Goal: Task Accomplishment & Management: Use online tool/utility

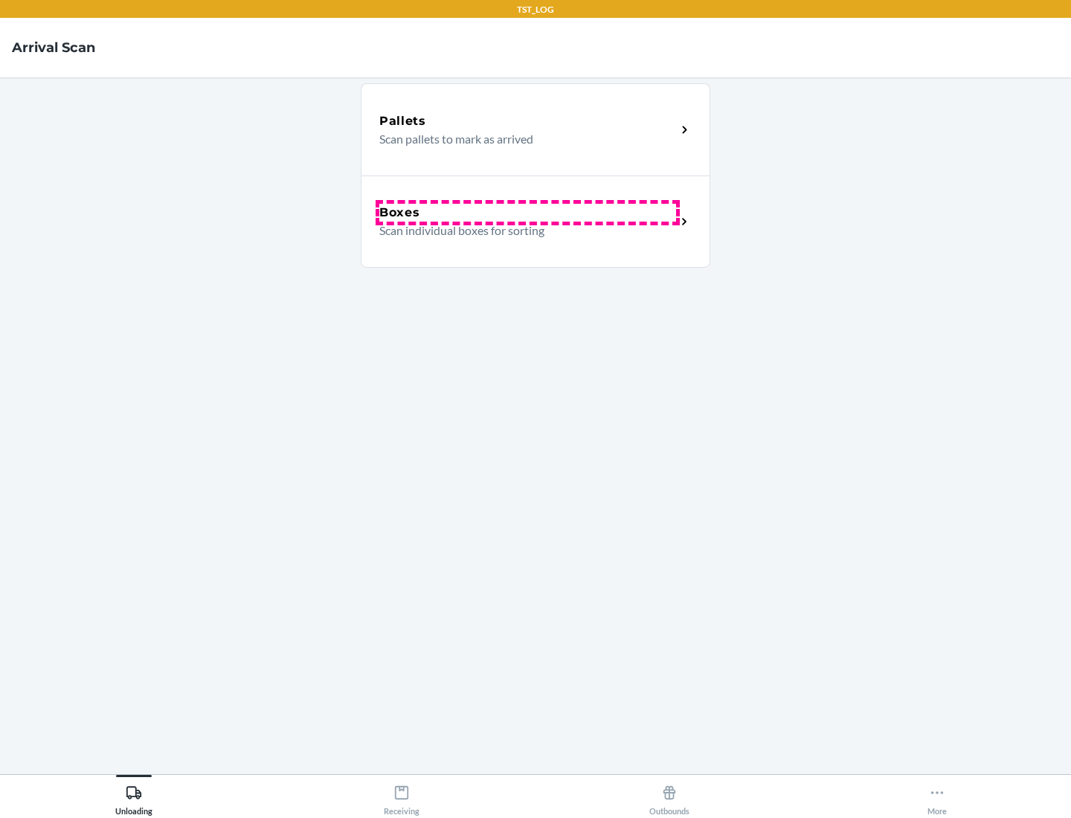
click at [527, 213] on div "Boxes" at bounding box center [527, 213] width 297 height 18
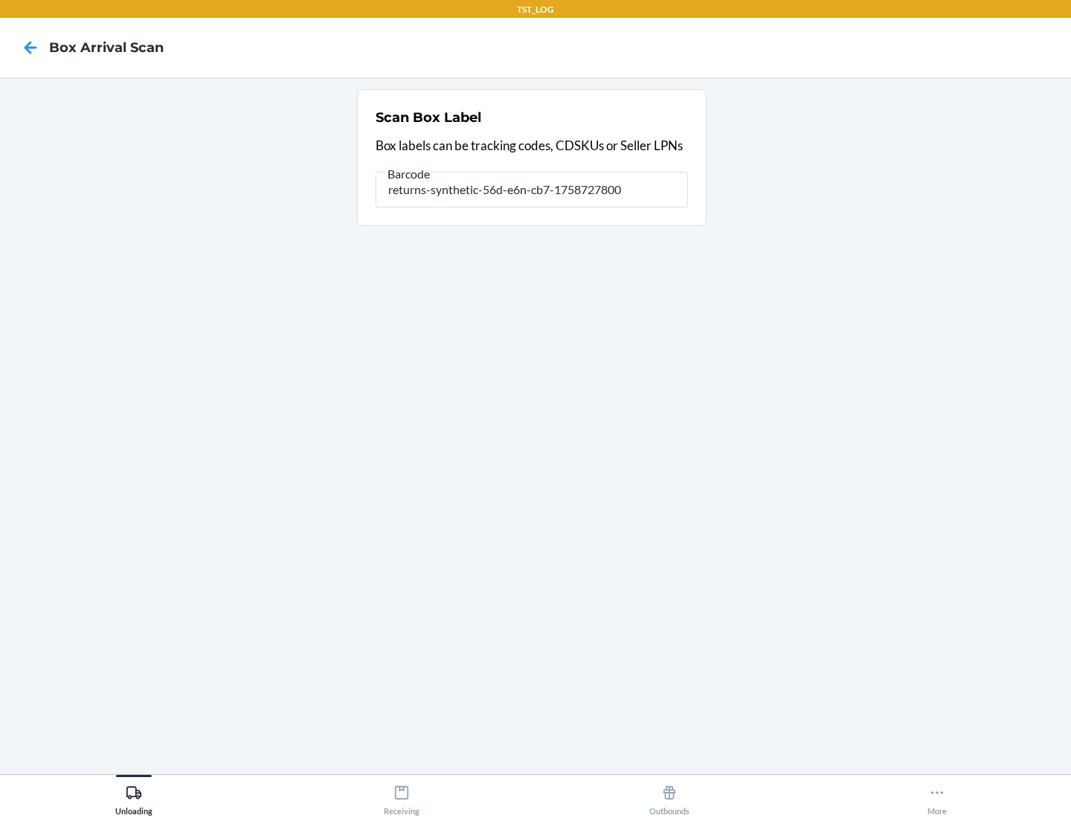
type input "returns-synthetic-56d-e6n-cb7-1758727800"
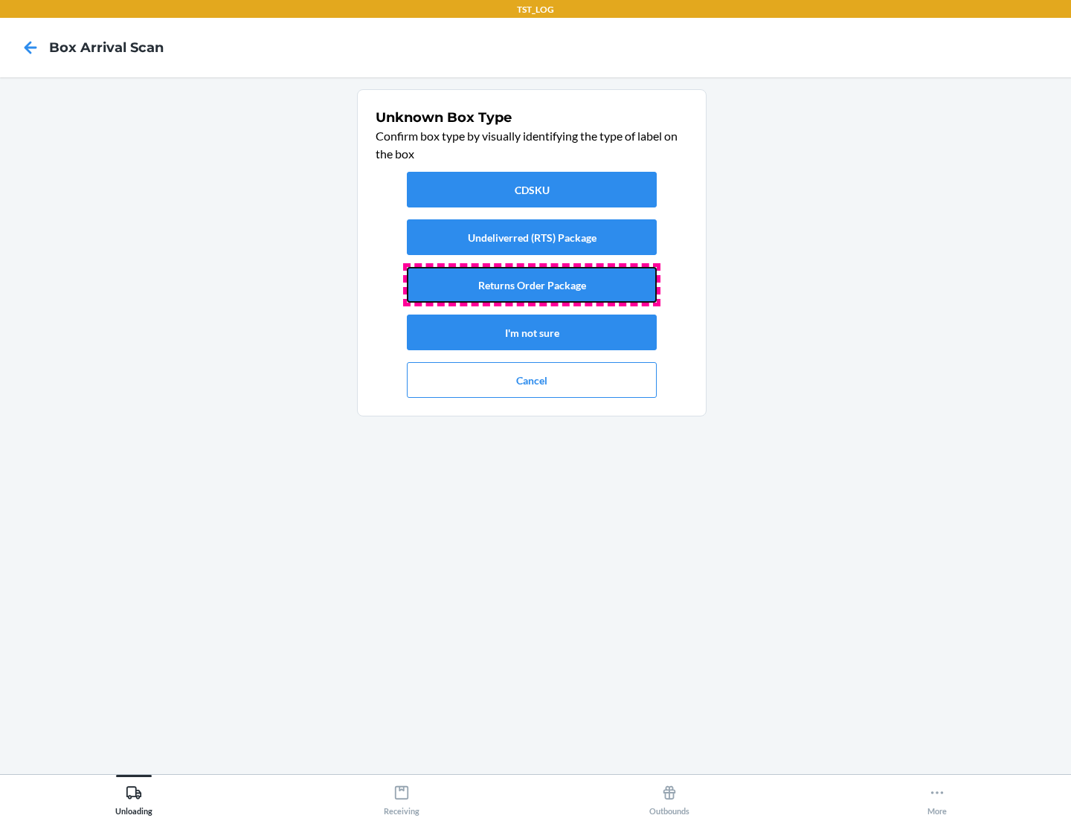
click at [532, 285] on button "Returns Order Package" at bounding box center [532, 285] width 250 height 36
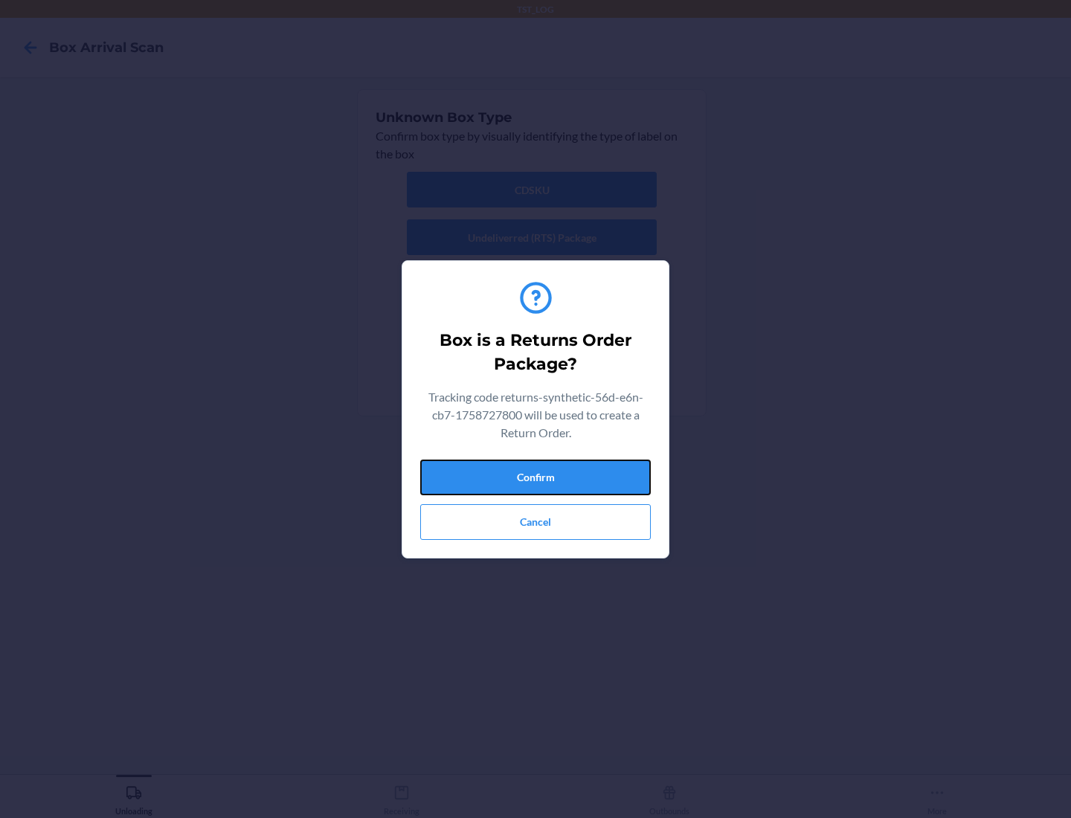
click at [535, 477] on button "Confirm" at bounding box center [535, 478] width 231 height 36
